Goal: Information Seeking & Learning: Check status

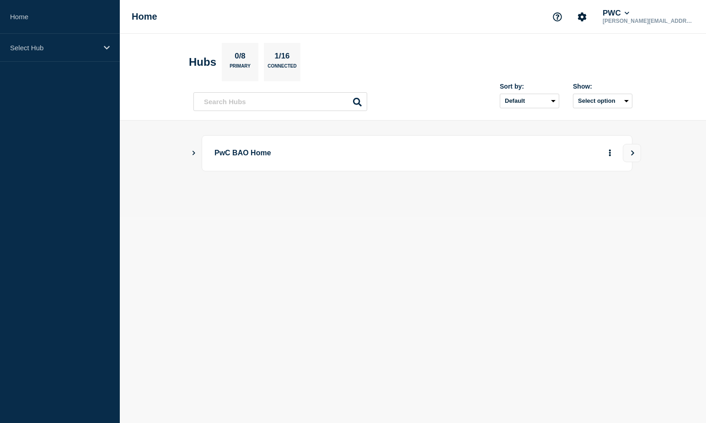
click at [192, 156] on button "Show Connected Hubs" at bounding box center [194, 153] width 5 height 7
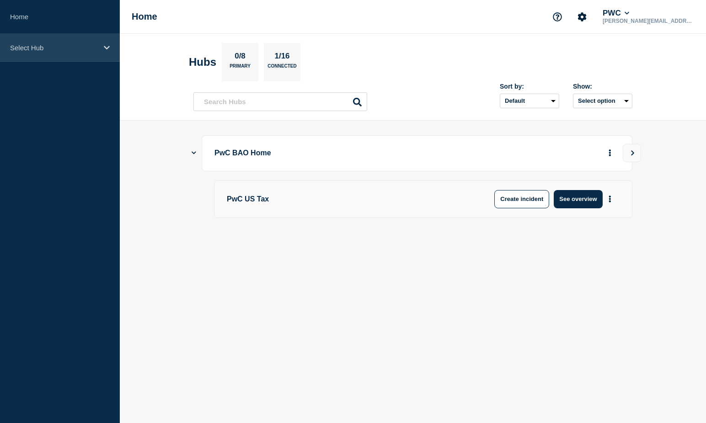
click at [86, 42] on div "Select Hub" at bounding box center [60, 48] width 120 height 28
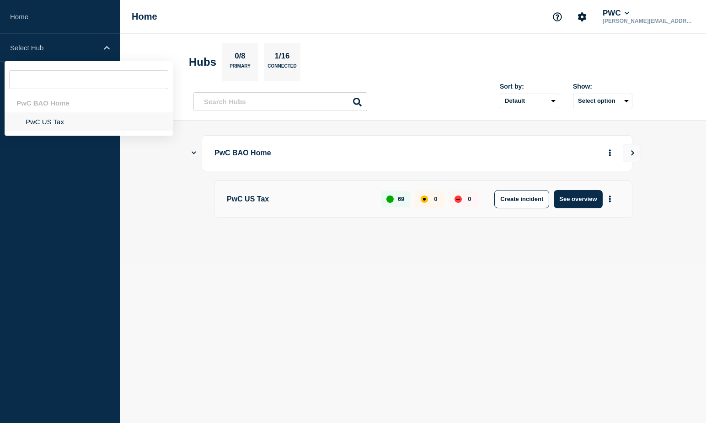
click at [51, 124] on li "PwC US Tax" at bounding box center [89, 121] width 168 height 19
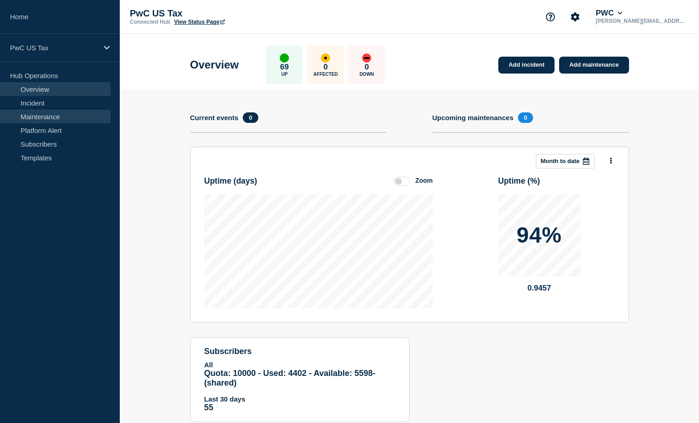
click at [18, 118] on link "Maintenance" at bounding box center [55, 117] width 111 height 14
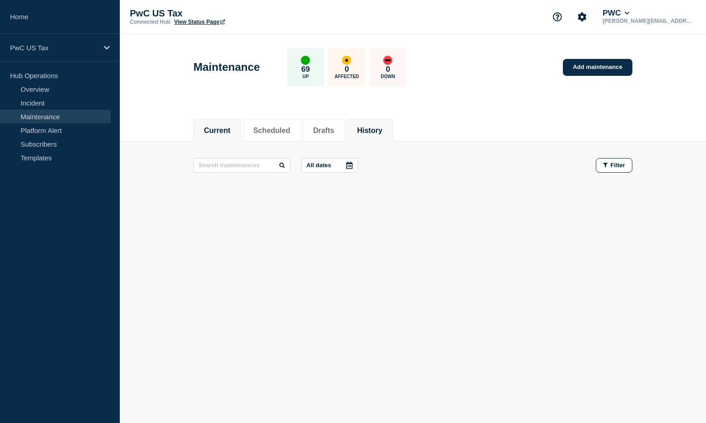
click at [382, 130] on button "History" at bounding box center [369, 131] width 25 height 8
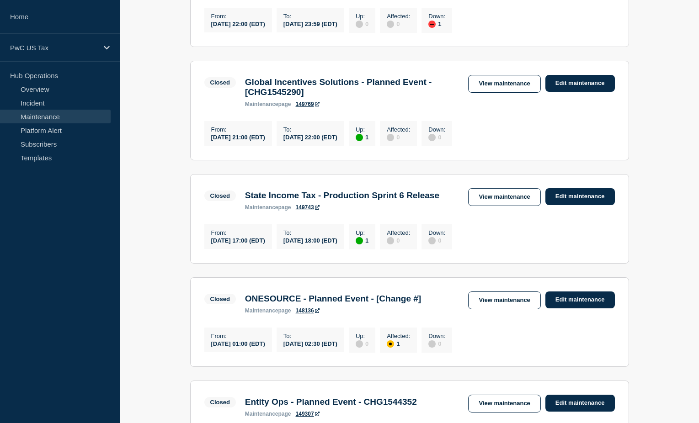
scroll to position [366, 0]
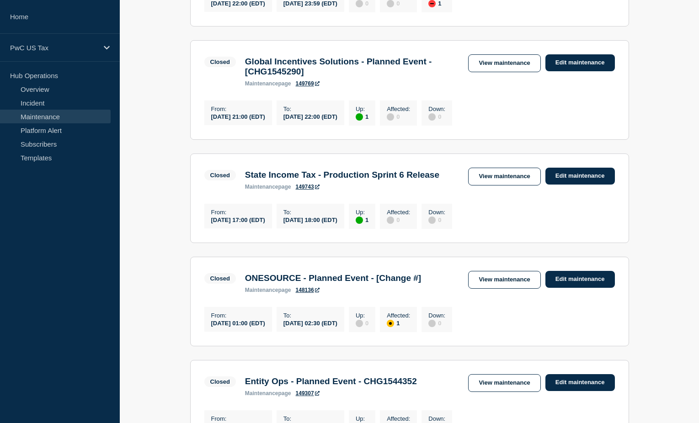
click at [266, 180] on h3 "State Income Tax - Production Sprint 6 Release" at bounding box center [342, 175] width 194 height 10
click at [499, 186] on link "View maintenance" at bounding box center [504, 177] width 72 height 18
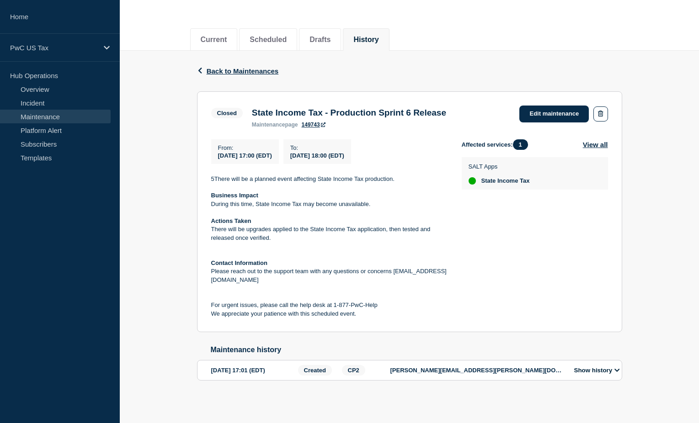
scroll to position [97, 0]
